Goal: Information Seeking & Learning: Find specific fact

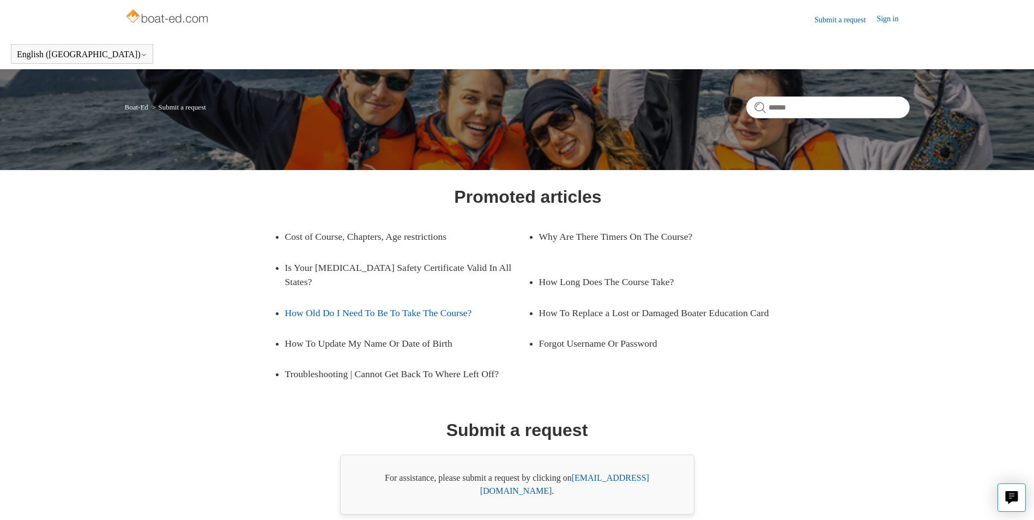
click at [393, 315] on link "How Old Do I Need To Be To Take The Course?" at bounding box center [398, 313] width 227 height 31
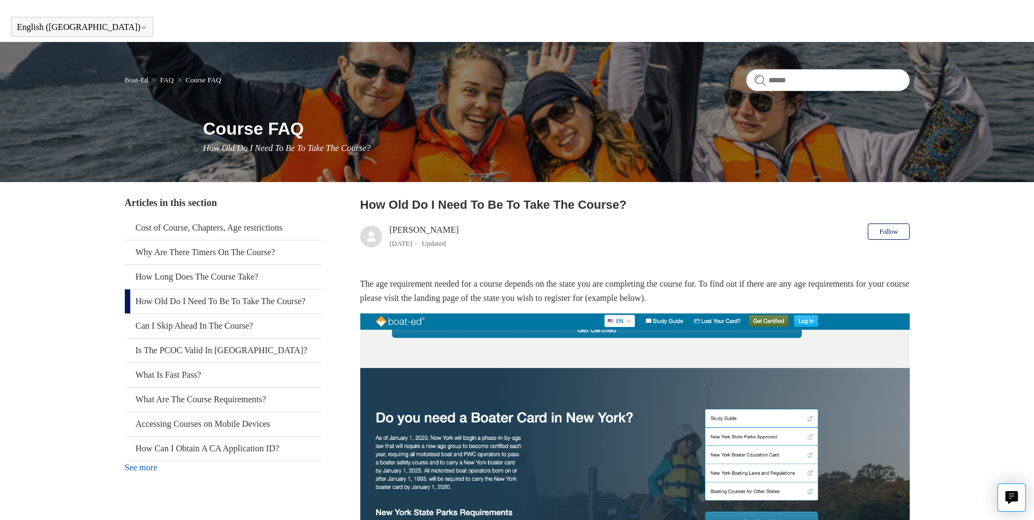
scroll to position [55, 0]
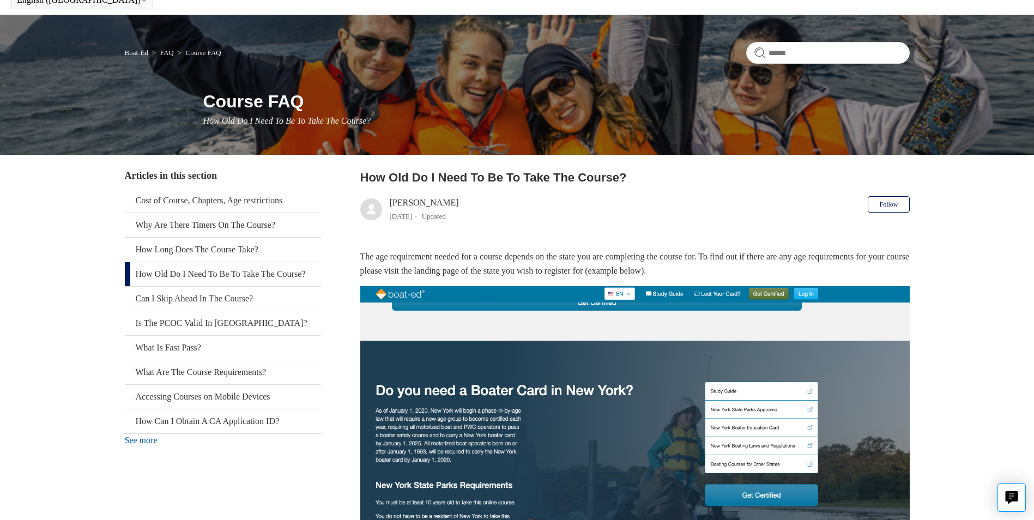
click at [150, 445] on link "See more" at bounding box center [141, 439] width 33 height 9
